Goal: Find specific page/section: Find specific page/section

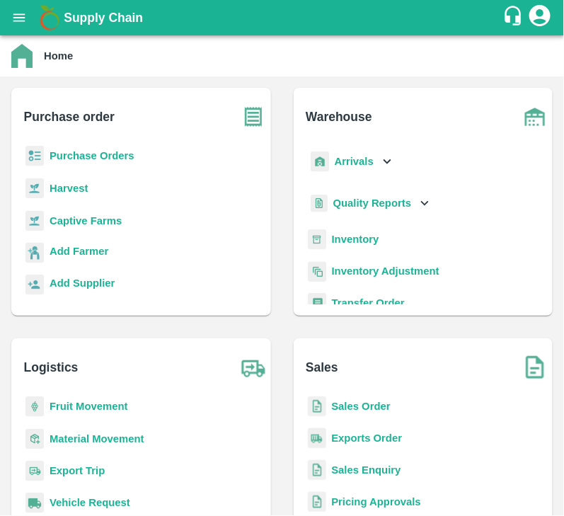
click at [100, 152] on b "Purchase Orders" at bounding box center [92, 155] width 85 height 11
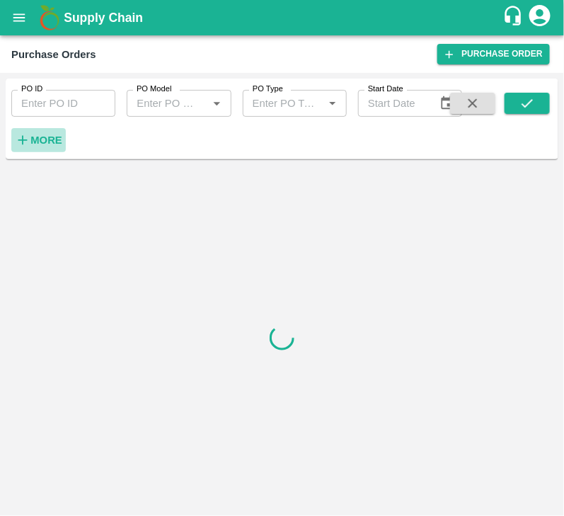
click at [57, 137] on strong "More" at bounding box center [46, 139] width 32 height 11
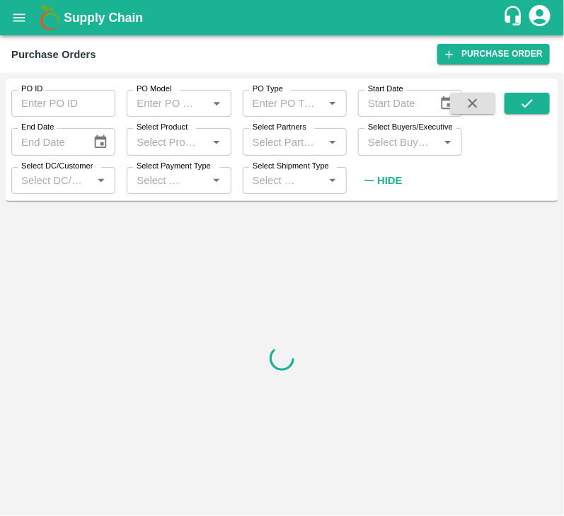
click at [373, 145] on input "Select Buyers/Executive" at bounding box center [398, 141] width 72 height 18
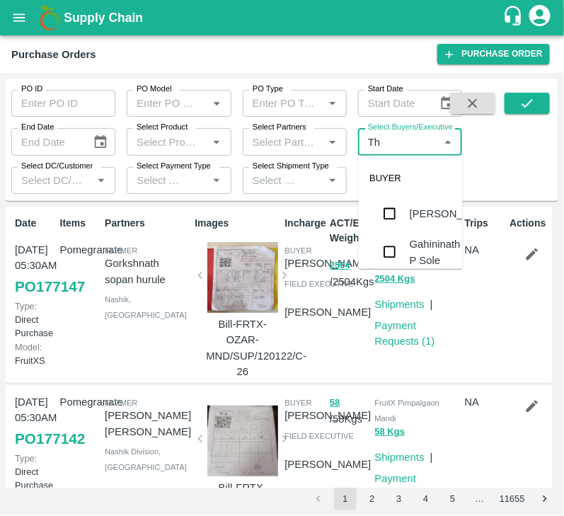
type input "T"
type input "sagar"
click at [388, 216] on input "checkbox" at bounding box center [390, 213] width 28 height 28
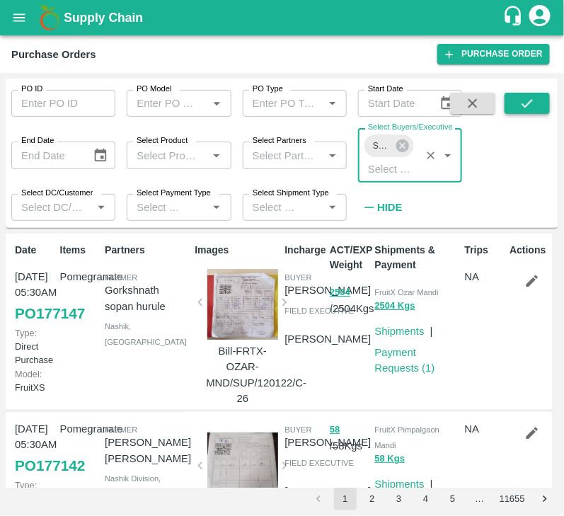
click at [525, 107] on icon "submit" at bounding box center [526, 103] width 11 height 8
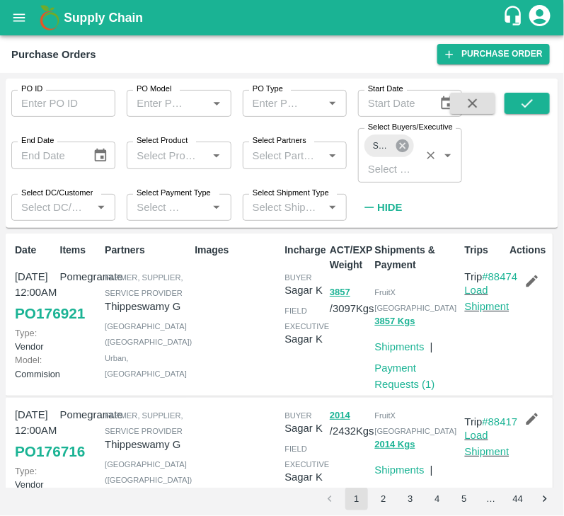
click at [405, 144] on icon at bounding box center [403, 146] width 16 height 16
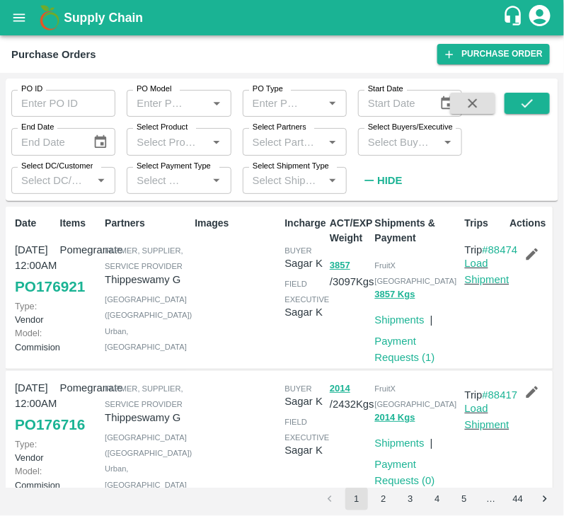
click at [403, 144] on input "Select Buyers/Executive" at bounding box center [398, 141] width 72 height 18
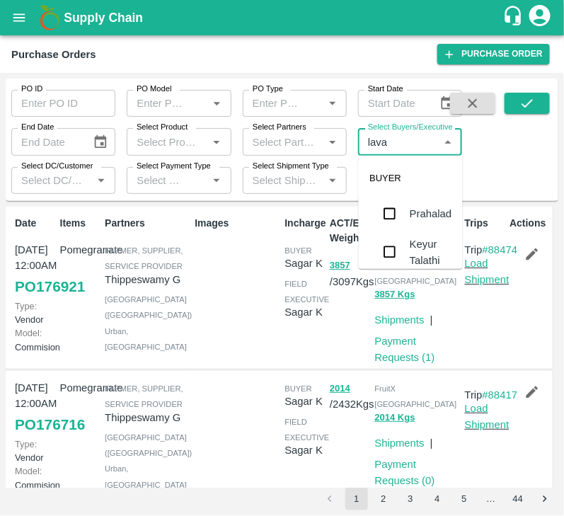
type input "lavan"
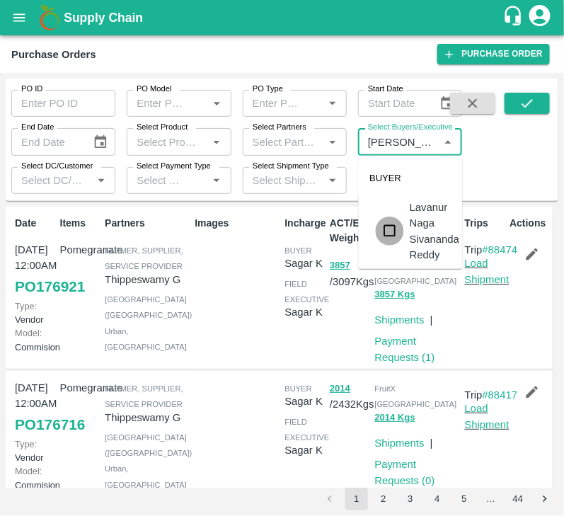
click at [393, 232] on input "checkbox" at bounding box center [390, 230] width 28 height 28
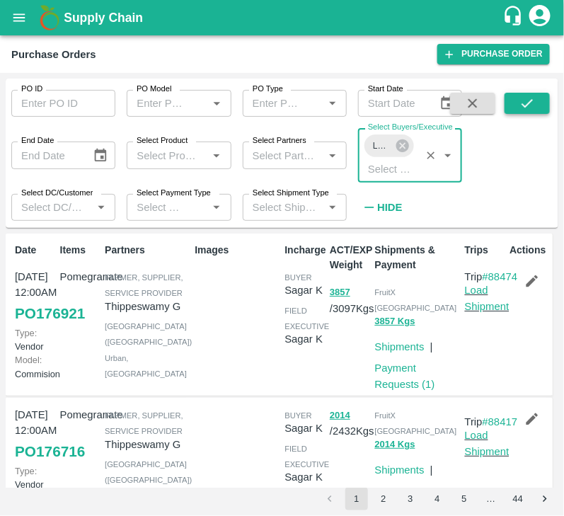
click at [535, 105] on button "submit" at bounding box center [526, 103] width 45 height 21
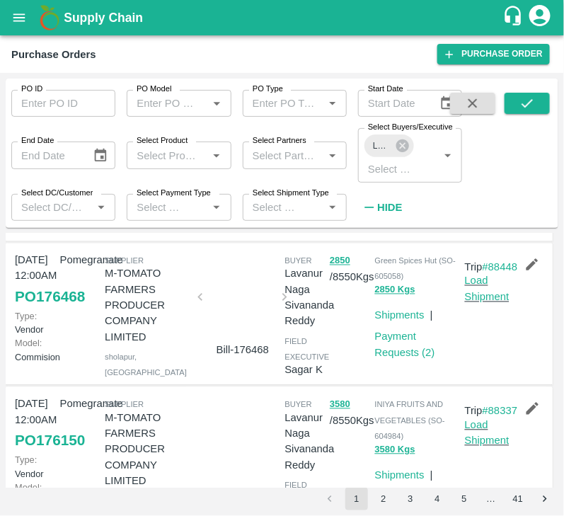
scroll to position [593, 0]
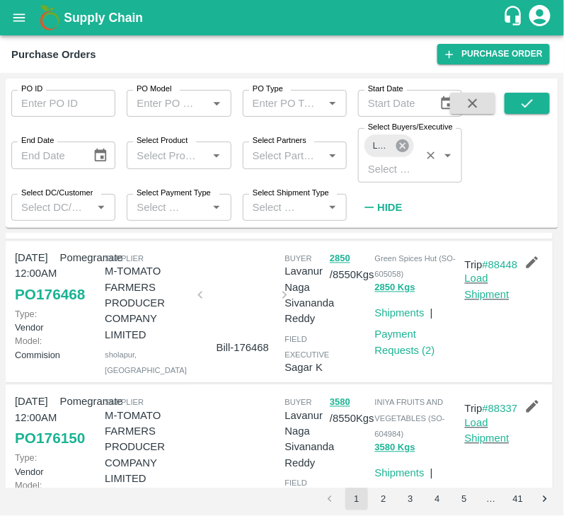
click at [405, 148] on icon at bounding box center [403, 146] width 16 height 16
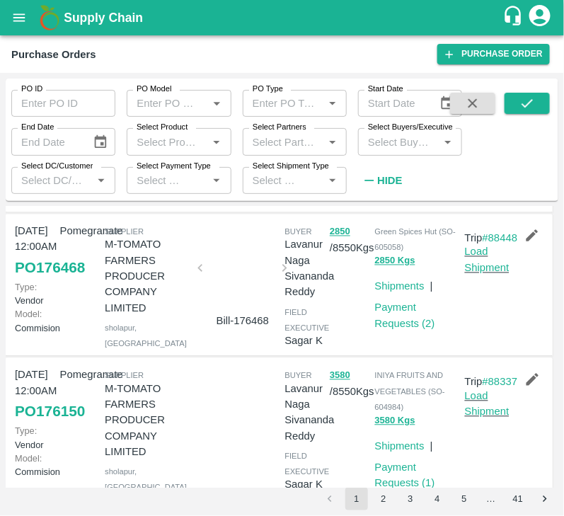
click at [403, 148] on input "Select Buyers/Executive" at bounding box center [398, 141] width 72 height 18
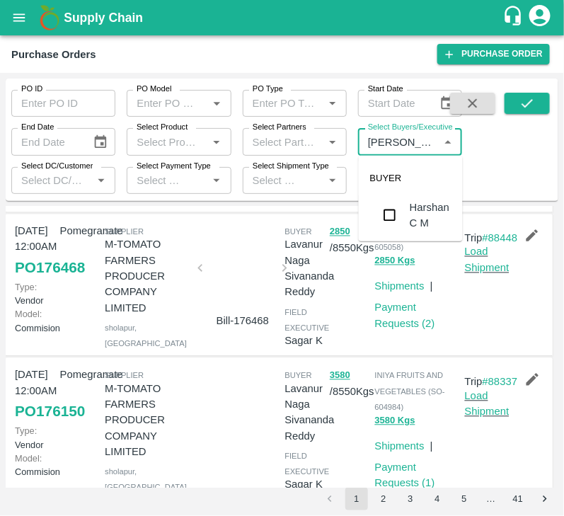
type input "Harsh"
click at [389, 240] on input "checkbox" at bounding box center [390, 245] width 28 height 28
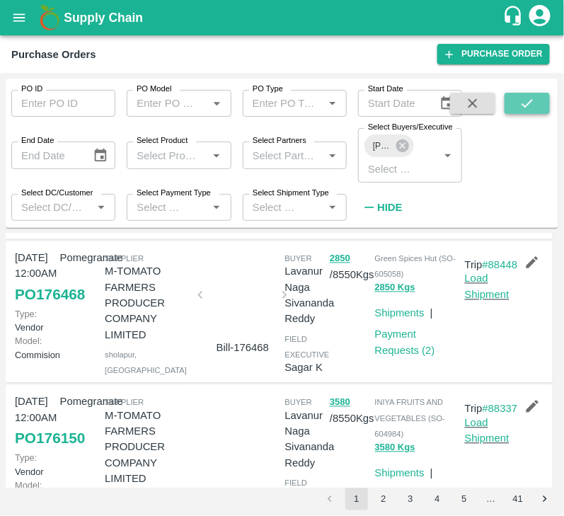
click at [517, 104] on button "submit" at bounding box center [526, 103] width 45 height 21
